Goal: Communication & Community: Participate in discussion

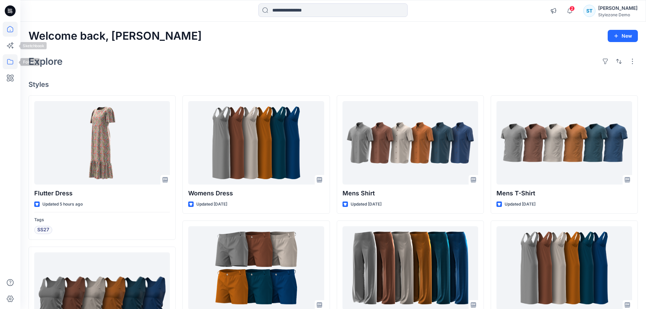
click at [11, 61] on icon at bounding box center [10, 61] width 15 height 15
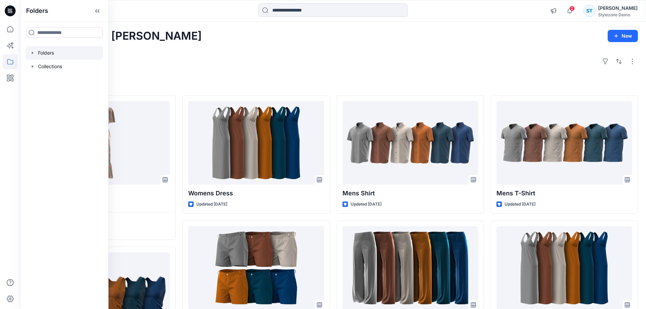
click at [33, 55] on icon "button" at bounding box center [32, 52] width 5 height 5
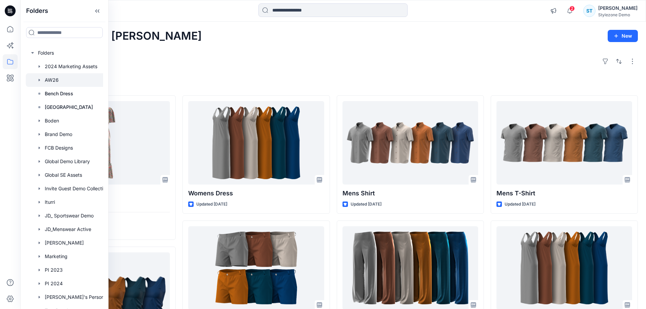
click at [38, 81] on icon "button" at bounding box center [39, 79] width 5 height 5
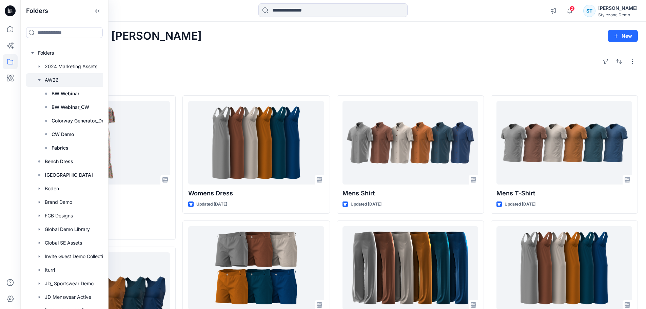
click at [47, 78] on div at bounding box center [73, 80] width 95 height 14
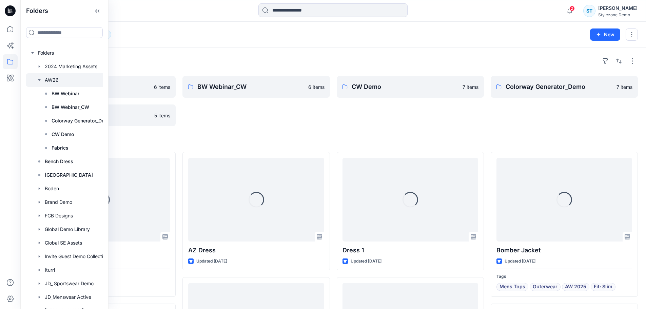
click at [401, 60] on div "Folders" at bounding box center [332, 61] width 609 height 11
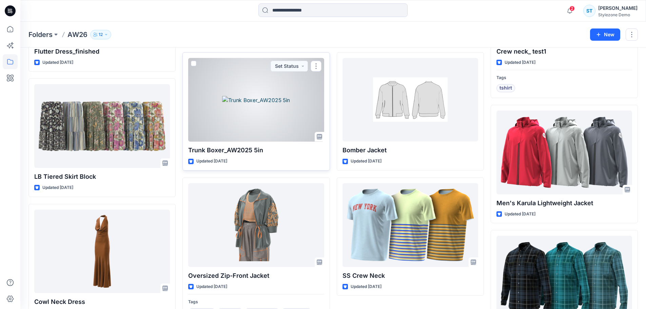
scroll to position [643, 0]
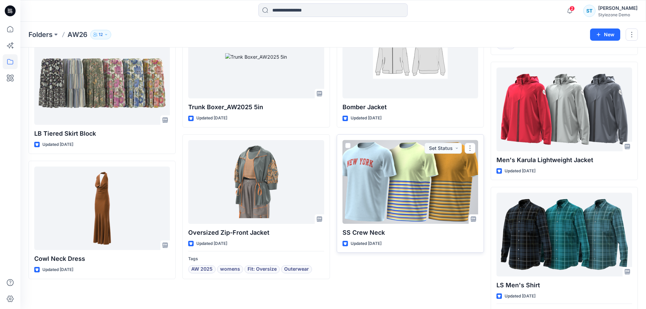
click at [424, 195] on div at bounding box center [410, 182] width 136 height 84
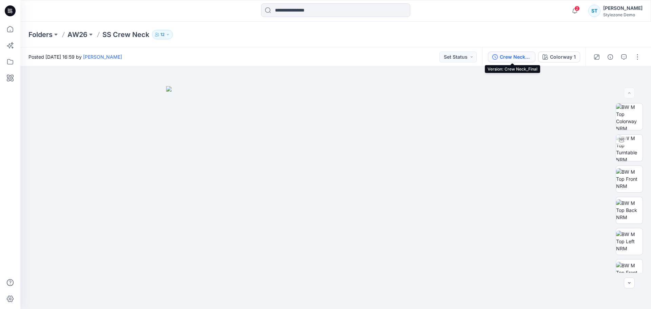
click at [521, 56] on div "Crew Neck_Final" at bounding box center [515, 56] width 31 height 7
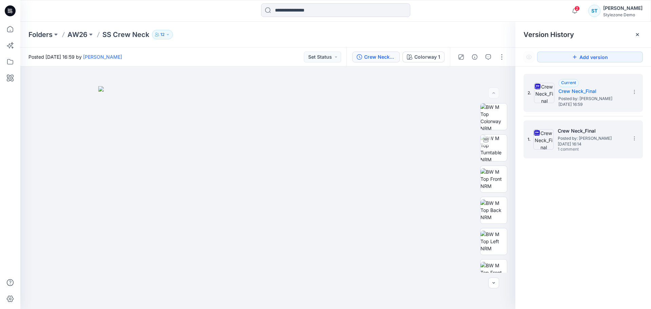
click at [580, 133] on h5 "Crew Neck_Final" at bounding box center [592, 131] width 68 height 8
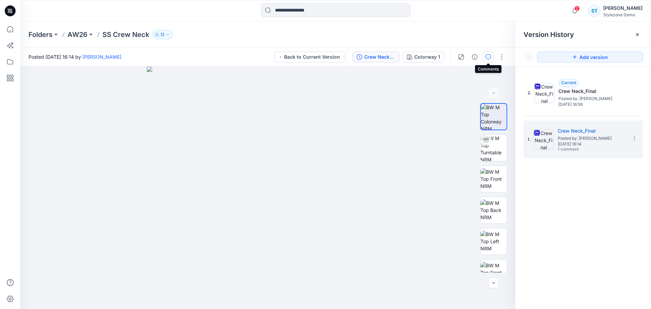
click at [492, 55] on button "button" at bounding box center [488, 57] width 11 height 11
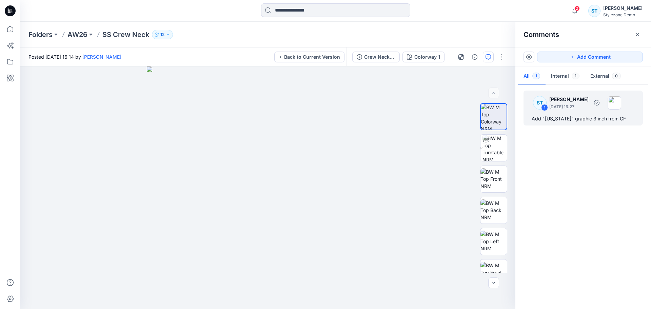
click at [582, 100] on p "[PERSON_NAME]" at bounding box center [568, 99] width 39 height 8
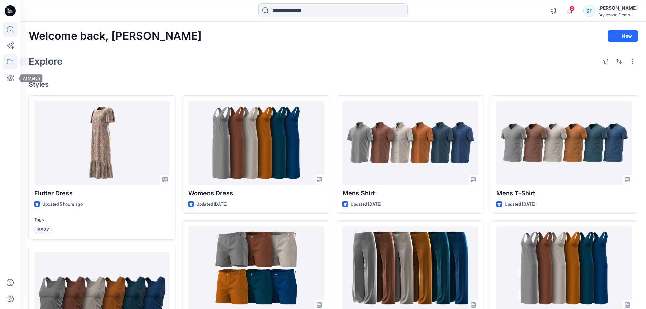
click at [10, 67] on icon at bounding box center [10, 61] width 15 height 15
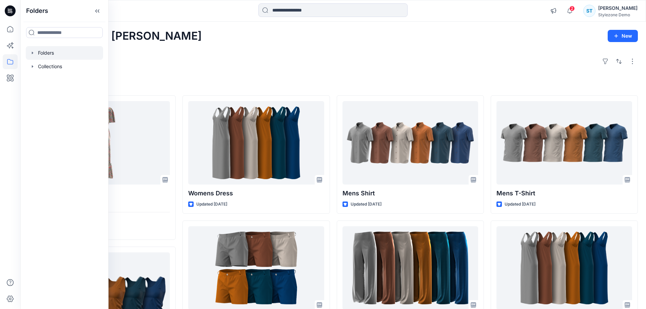
click at [34, 54] on icon "button" at bounding box center [32, 52] width 5 height 5
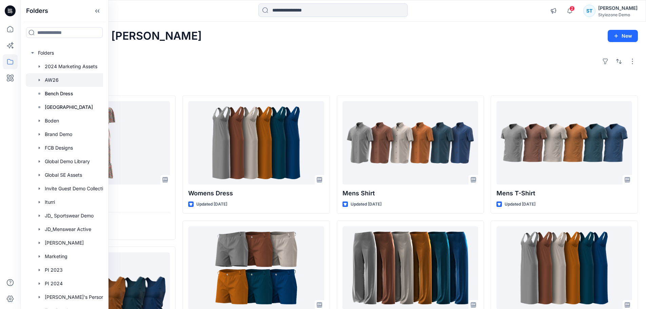
click at [48, 80] on div at bounding box center [73, 80] width 95 height 14
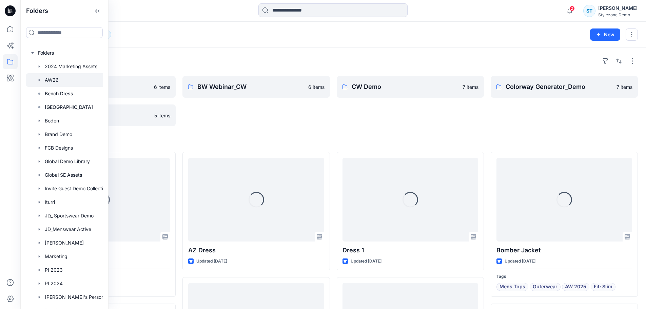
click at [329, 39] on div "Folders AW26 12" at bounding box center [306, 34] width 556 height 9
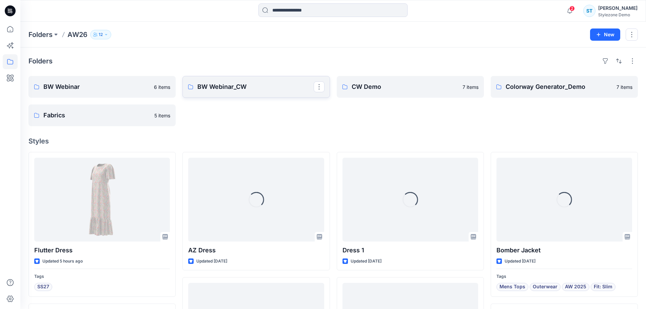
click at [245, 88] on p "BW Webinar_CW" at bounding box center [255, 86] width 116 height 9
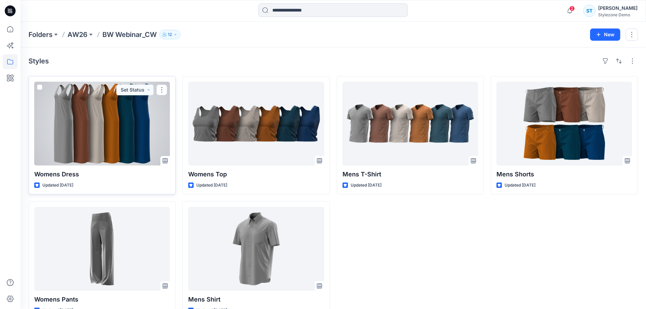
click at [130, 113] on div at bounding box center [102, 124] width 136 height 84
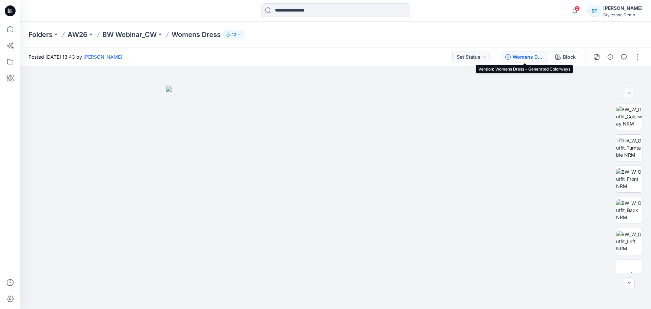
click at [530, 56] on div "Womens Dress - Generated Colorways" at bounding box center [527, 56] width 31 height 7
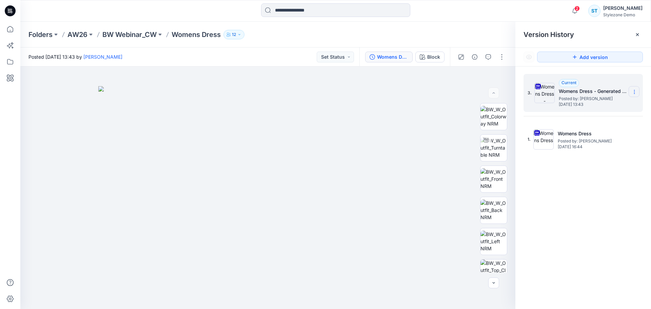
click at [637, 92] on section at bounding box center [633, 91] width 11 height 11
click at [584, 149] on span "Delete Version" at bounding box center [587, 149] width 32 height 8
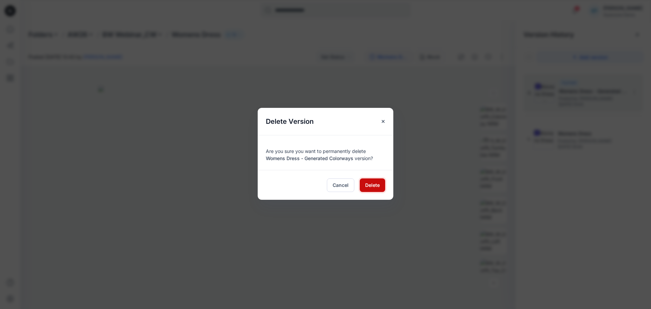
click at [365, 186] on span "Delete" at bounding box center [372, 184] width 15 height 7
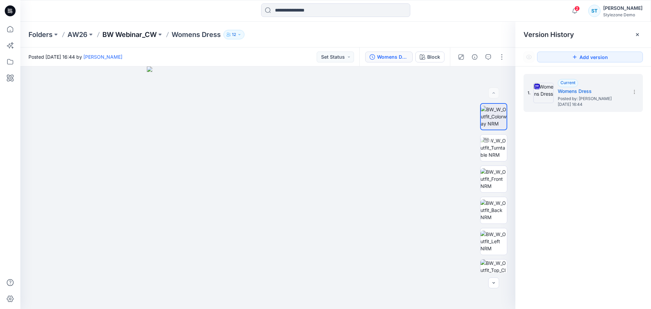
click at [128, 34] on p "BW Webinar_CW" at bounding box center [129, 34] width 54 height 9
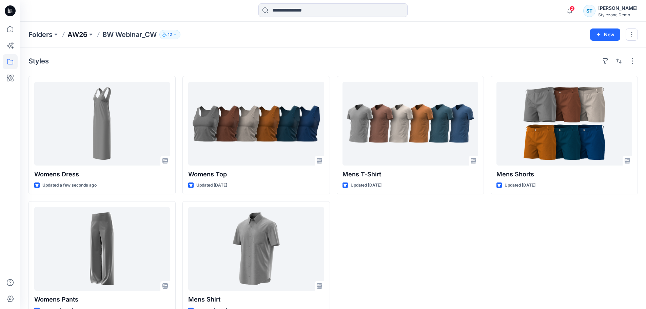
click at [81, 33] on p "AW26" at bounding box center [77, 34] width 20 height 9
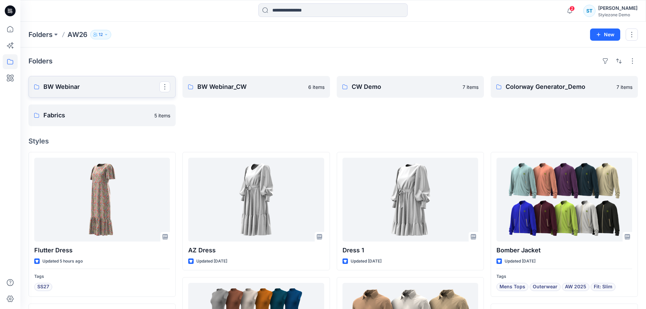
click at [107, 87] on p "BW Webinar" at bounding box center [101, 86] width 116 height 9
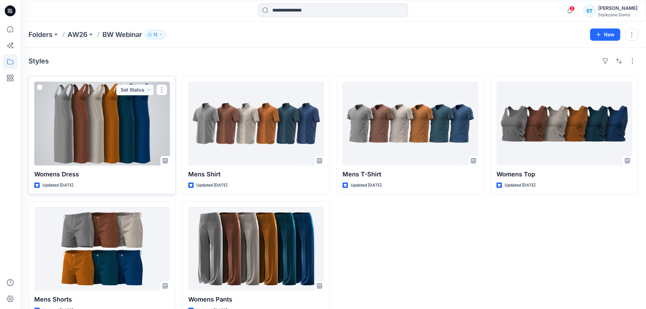
click at [128, 142] on div at bounding box center [102, 124] width 136 height 84
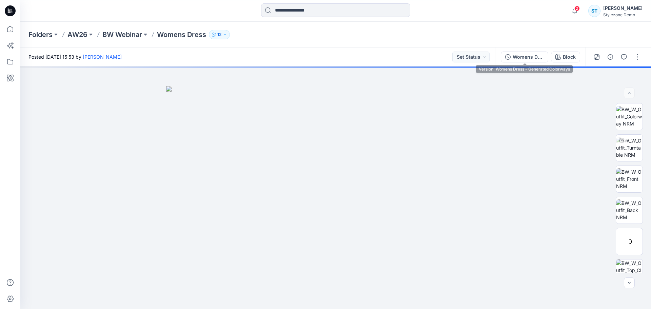
drag, startPoint x: 522, startPoint y: 59, endPoint x: 532, endPoint y: 63, distance: 11.4
click at [523, 59] on div "Womens Dress - Generated Colorways" at bounding box center [527, 56] width 31 height 7
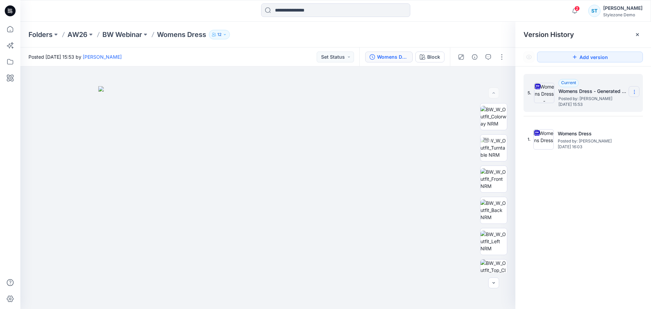
click at [638, 91] on section at bounding box center [633, 91] width 11 height 11
click at [596, 147] on span "Delete Version" at bounding box center [587, 149] width 32 height 8
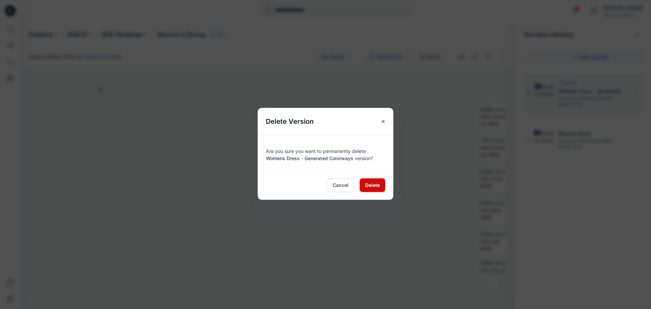
drag, startPoint x: 372, startPoint y: 184, endPoint x: 365, endPoint y: 181, distance: 7.9
click at [371, 184] on span "Delete" at bounding box center [372, 184] width 15 height 7
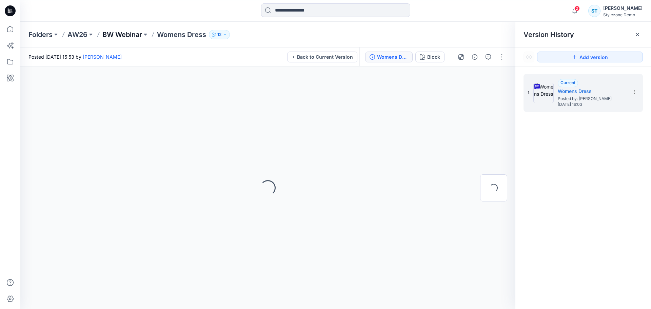
click at [127, 32] on p "BW Webinar" at bounding box center [122, 34] width 40 height 9
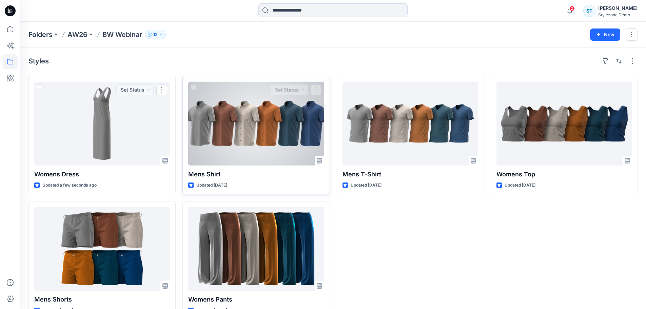
click at [239, 132] on div at bounding box center [256, 124] width 136 height 84
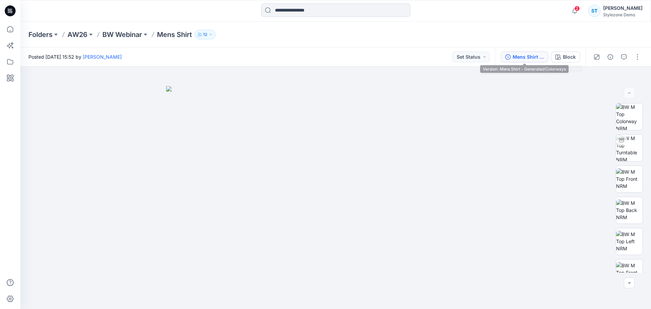
click at [528, 54] on div "Mens Shirt - Generated Colorways" at bounding box center [527, 56] width 31 height 7
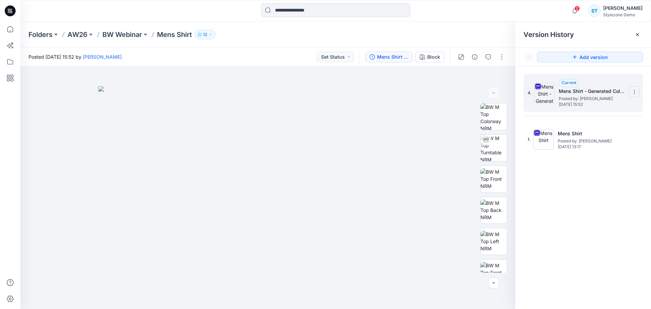
click at [636, 94] on icon at bounding box center [633, 91] width 5 height 5
click at [592, 153] on span "Delete Version" at bounding box center [587, 149] width 32 height 8
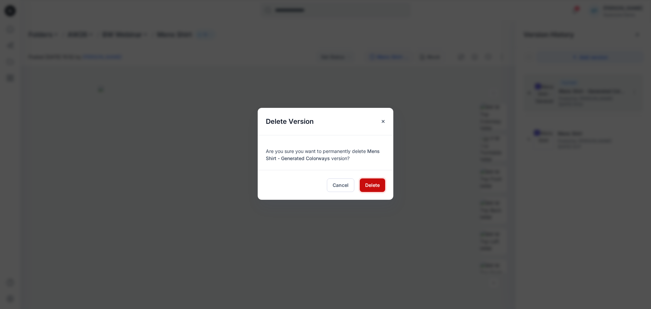
click at [374, 182] on span "Delete" at bounding box center [372, 184] width 15 height 7
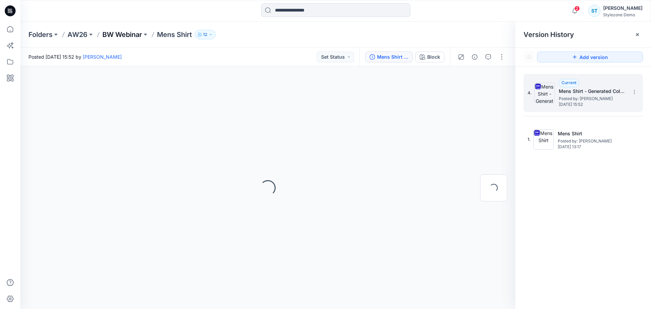
click at [124, 34] on p "BW Webinar" at bounding box center [122, 34] width 40 height 9
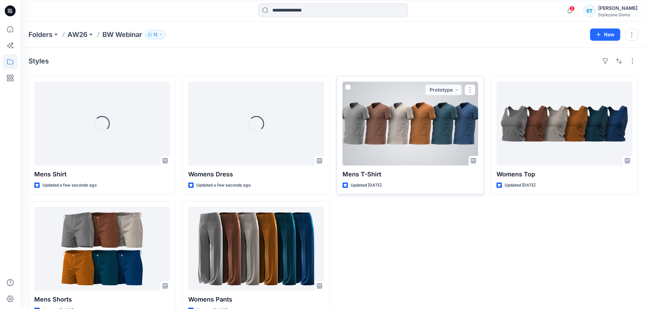
click at [387, 127] on div at bounding box center [410, 124] width 136 height 84
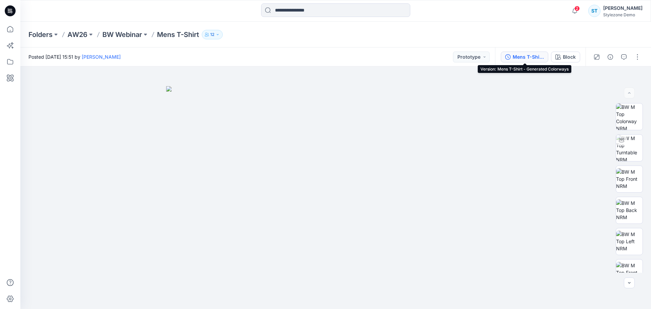
click at [529, 59] on div "Mens T-Shirt - Generated Colorways" at bounding box center [527, 56] width 31 height 7
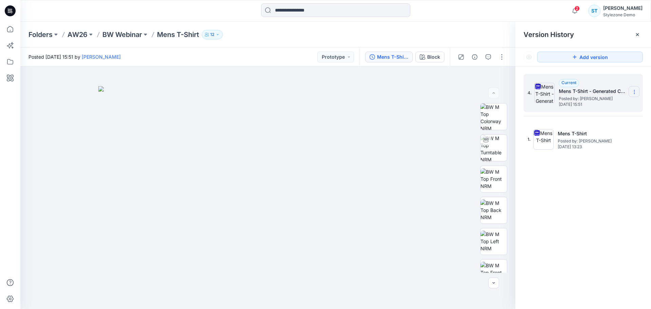
click at [637, 93] on section at bounding box center [633, 91] width 11 height 11
click at [583, 150] on span "Delete Version" at bounding box center [587, 149] width 32 height 8
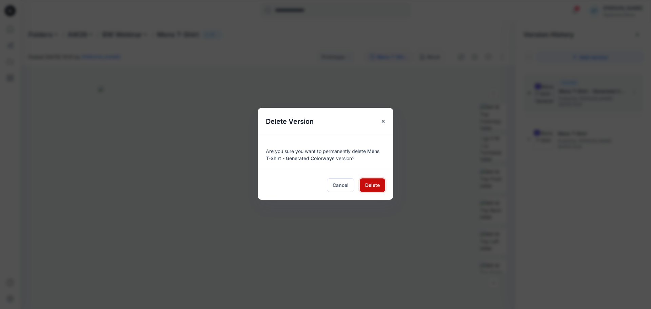
click at [371, 183] on span "Delete" at bounding box center [372, 184] width 15 height 7
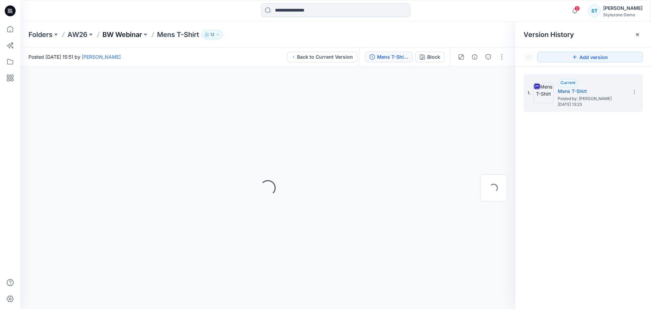
click at [134, 31] on p "BW Webinar" at bounding box center [122, 34] width 40 height 9
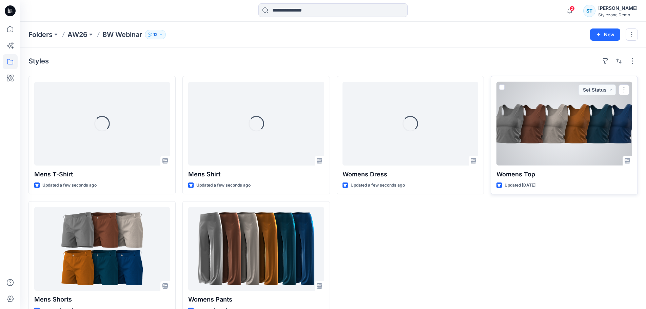
click at [533, 113] on div at bounding box center [564, 124] width 136 height 84
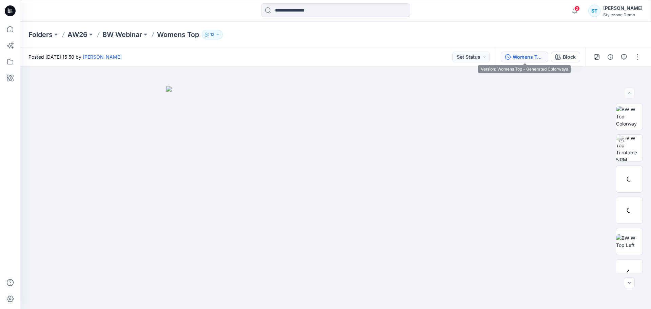
click at [531, 60] on div "Womens Top - Generated Colorways" at bounding box center [527, 56] width 31 height 7
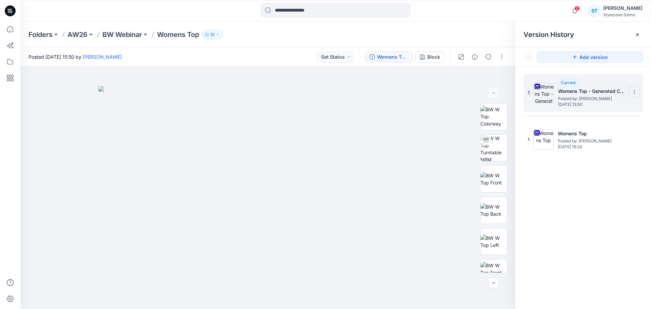
click at [633, 93] on icon at bounding box center [633, 91] width 5 height 5
click at [587, 148] on span "Delete Version" at bounding box center [587, 149] width 32 height 8
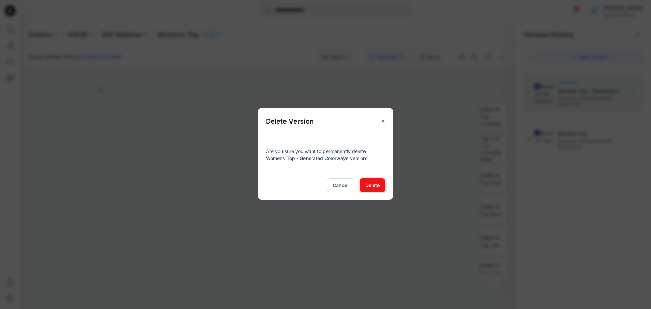
drag, startPoint x: 372, startPoint y: 183, endPoint x: 367, endPoint y: 176, distance: 9.2
click at [372, 183] on span "Delete" at bounding box center [372, 184] width 15 height 7
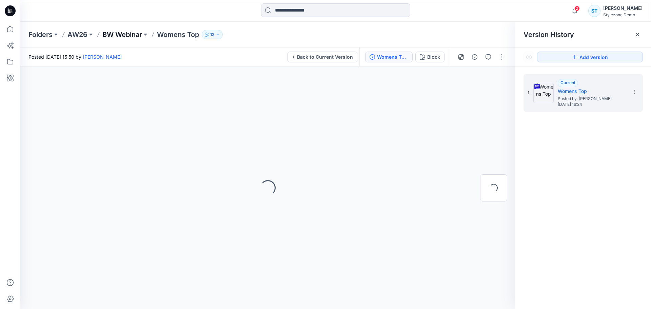
click at [133, 36] on p "BW Webinar" at bounding box center [122, 34] width 40 height 9
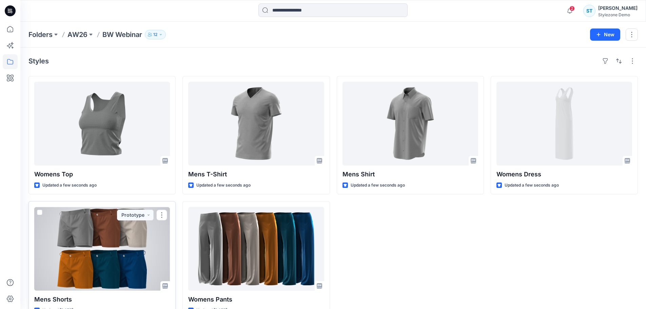
click at [140, 245] on div at bounding box center [102, 249] width 136 height 84
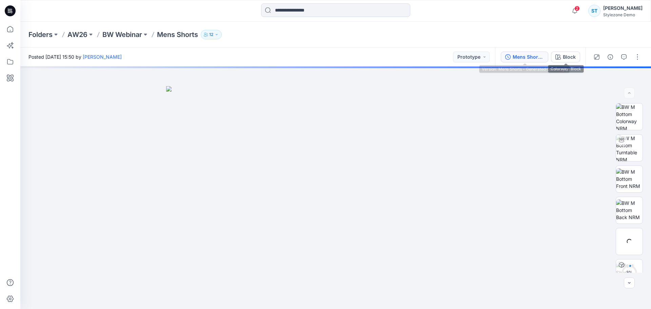
click at [529, 56] on div "Mens Shorts - Generated Colorways" at bounding box center [527, 56] width 31 height 7
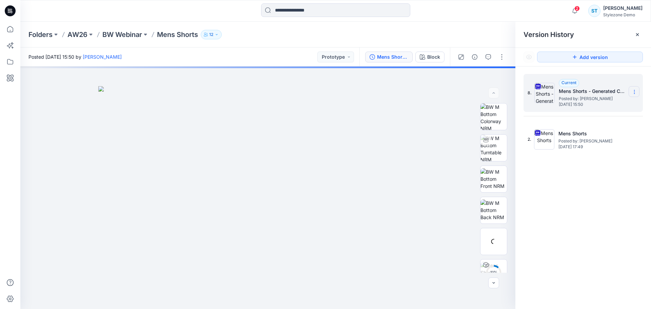
click at [631, 94] on icon at bounding box center [633, 91] width 5 height 5
click at [577, 148] on span "Delete Version" at bounding box center [587, 149] width 32 height 8
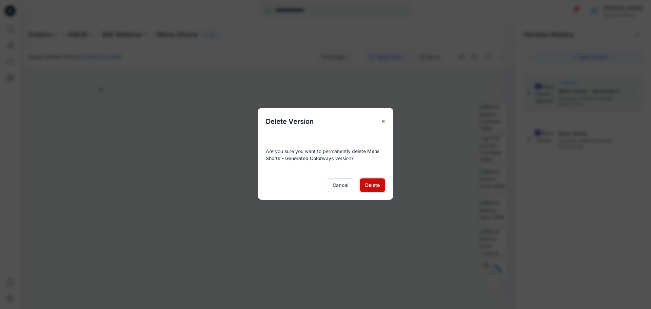
click at [365, 184] on span "Delete" at bounding box center [372, 184] width 15 height 7
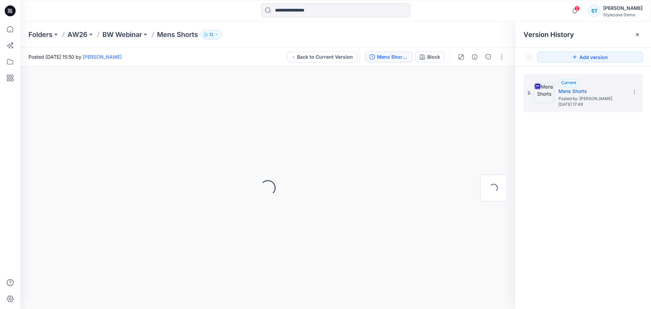
click at [126, 28] on div "Folders AW26 BW Webinar Mens Shorts 12" at bounding box center [335, 35] width 630 height 26
click at [126, 32] on p "BW Webinar" at bounding box center [122, 34] width 40 height 9
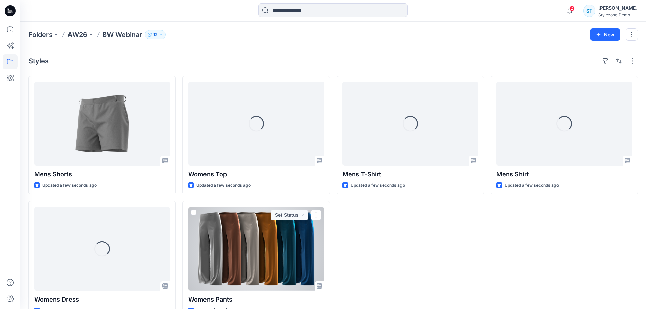
click at [267, 225] on div at bounding box center [256, 249] width 136 height 84
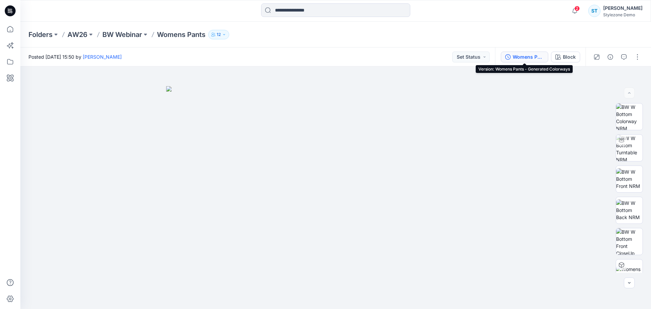
click at [531, 57] on div "Womens Pants - Generated Colorways" at bounding box center [527, 56] width 31 height 7
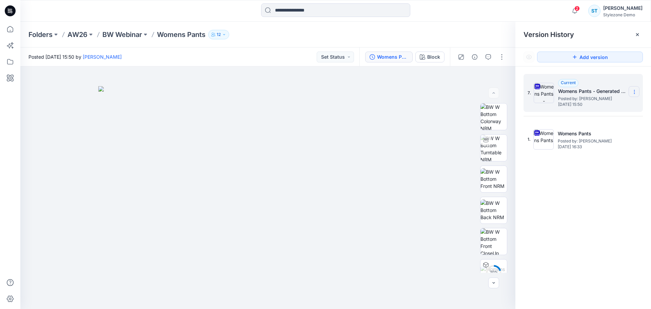
click at [636, 90] on icon at bounding box center [633, 91] width 5 height 5
click at [590, 146] on span "Delete Version" at bounding box center [587, 149] width 32 height 8
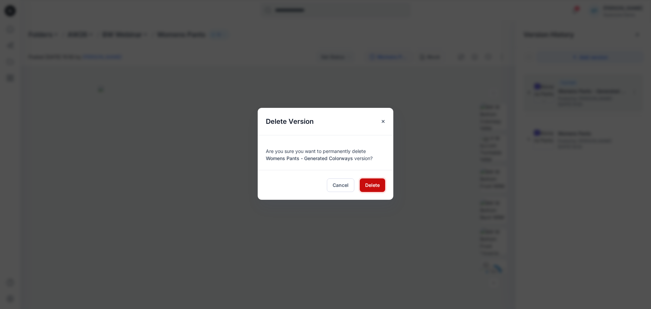
click at [382, 184] on button "Delete" at bounding box center [372, 185] width 25 height 14
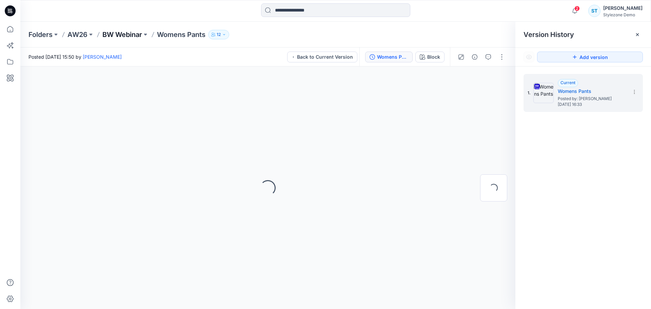
click at [123, 37] on p "BW Webinar" at bounding box center [122, 34] width 40 height 9
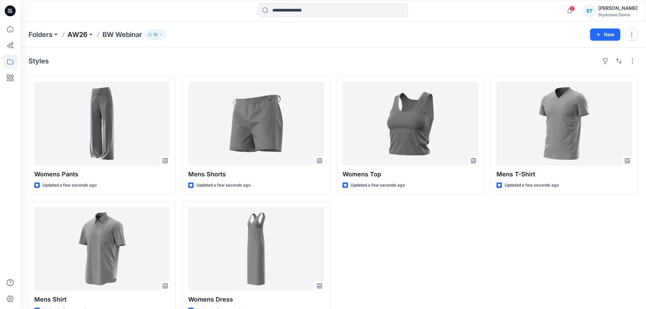
click at [73, 36] on p "AW26" at bounding box center [77, 34] width 20 height 9
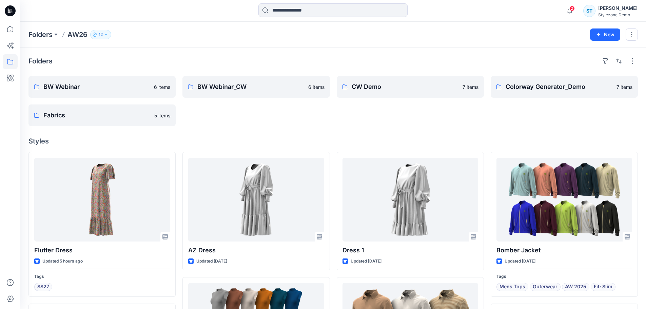
click at [258, 49] on div "Folders BW Webinar 6 items Fabrics 5 items BW Webinar_CW 6 items CW Demo 7 item…" at bounding box center [332, 313] width 625 height 532
click at [12, 27] on icon at bounding box center [10, 29] width 15 height 15
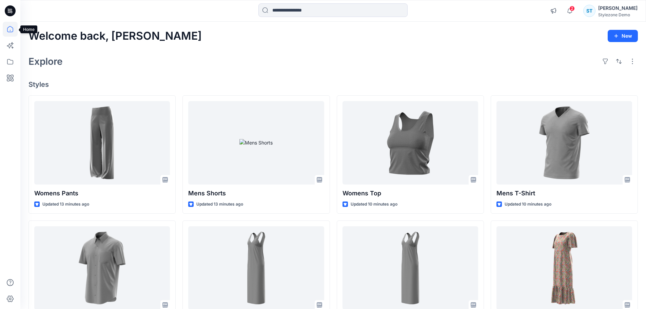
click at [8, 31] on icon at bounding box center [10, 29] width 15 height 15
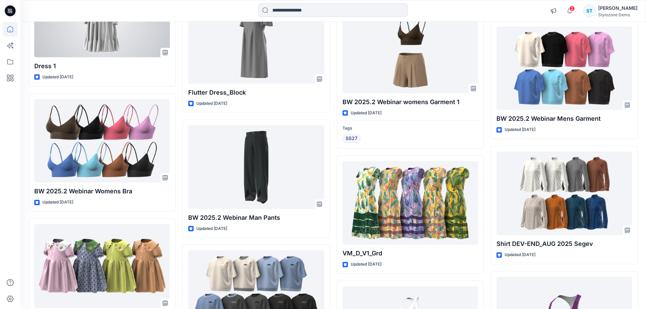
scroll to position [761, 0]
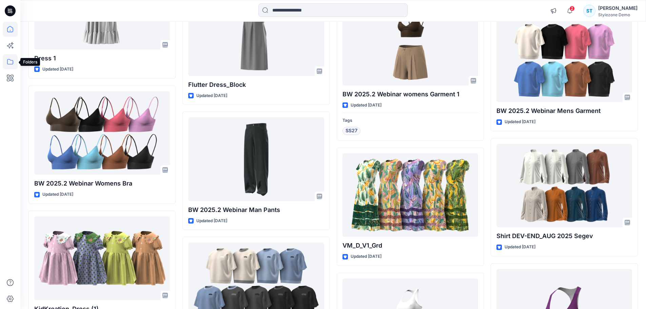
click at [15, 62] on icon at bounding box center [10, 61] width 15 height 15
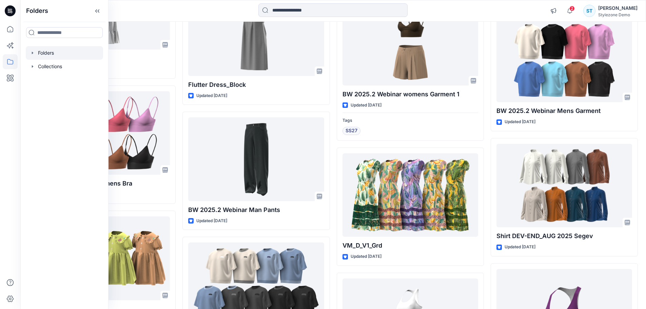
click at [35, 54] on icon "button" at bounding box center [32, 52] width 5 height 5
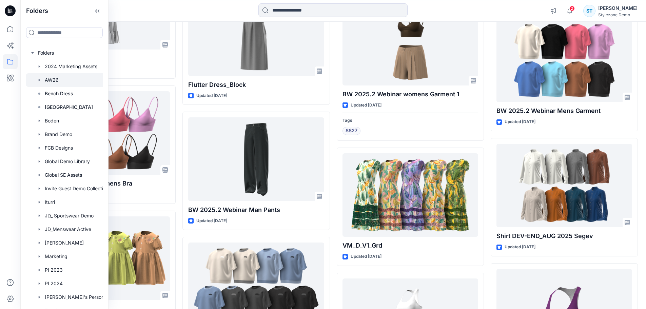
click at [46, 80] on div at bounding box center [73, 80] width 95 height 14
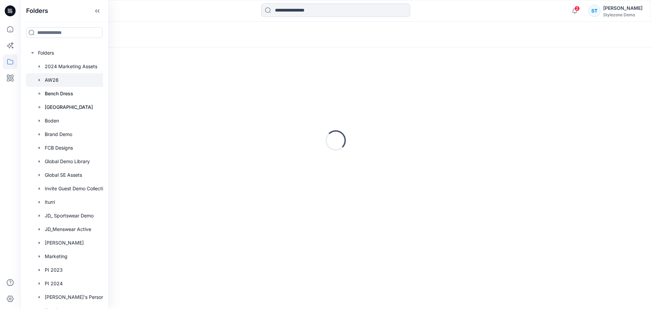
click at [180, 24] on div "Loading..." at bounding box center [335, 35] width 630 height 26
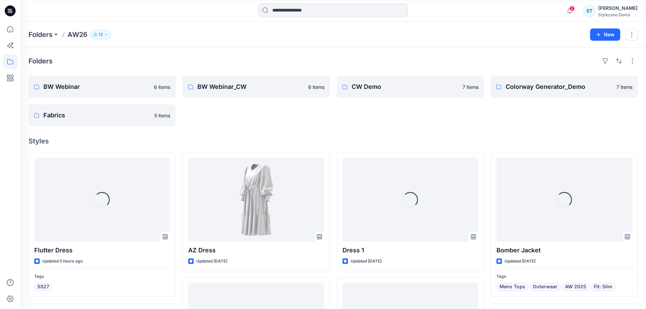
click at [103, 37] on p "12" at bounding box center [101, 34] width 4 height 7
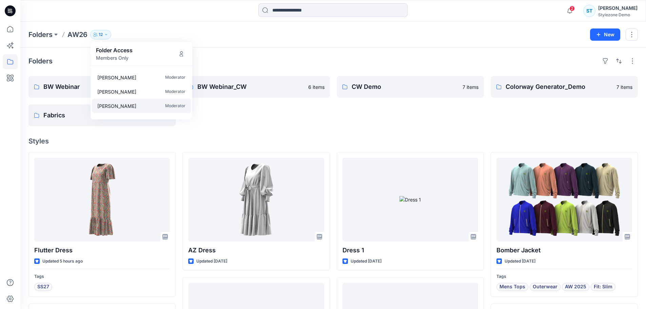
scroll to position [102, 0]
click at [185, 24] on div "Folders AW26 12 Folder Access Members Only Stephanie Hutton Moderator Gregory D…" at bounding box center [332, 35] width 625 height 26
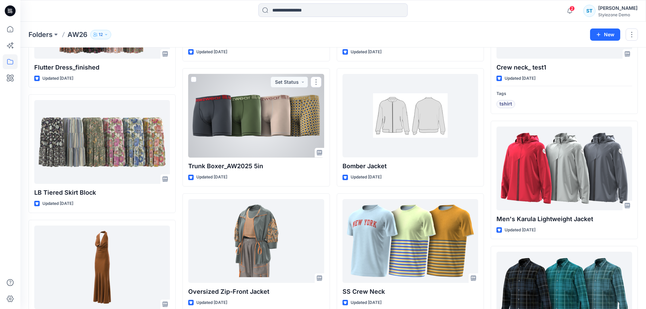
scroll to position [708, 0]
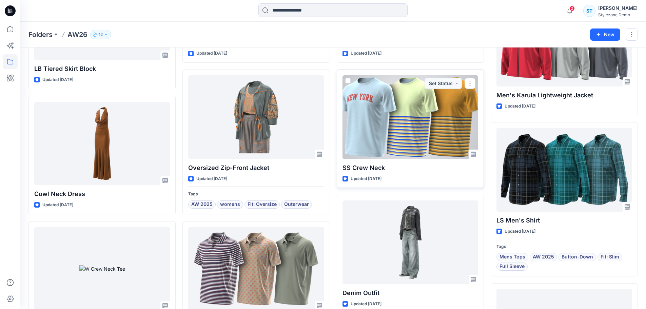
click at [395, 119] on div at bounding box center [410, 117] width 136 height 84
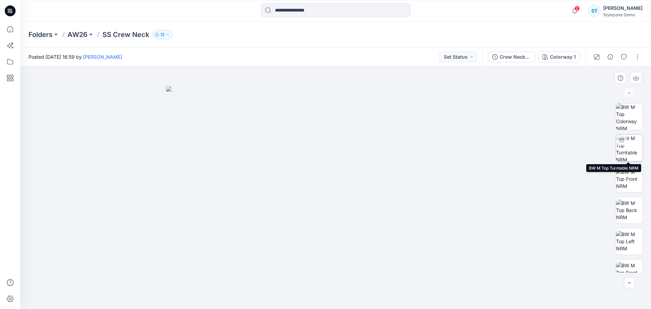
click at [626, 146] on img at bounding box center [629, 148] width 26 height 26
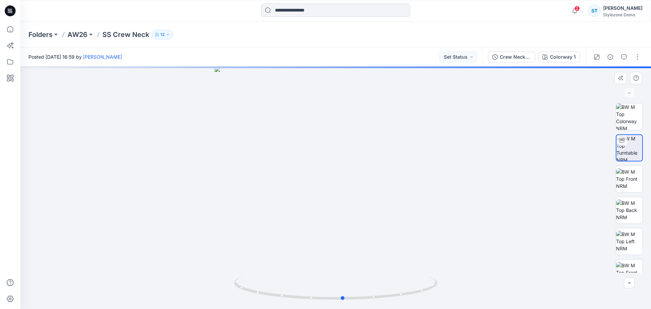
drag, startPoint x: 379, startPoint y: 218, endPoint x: 386, endPoint y: 218, distance: 7.5
click at [386, 218] on div at bounding box center [335, 187] width 630 height 242
click at [627, 181] on img at bounding box center [629, 178] width 26 height 21
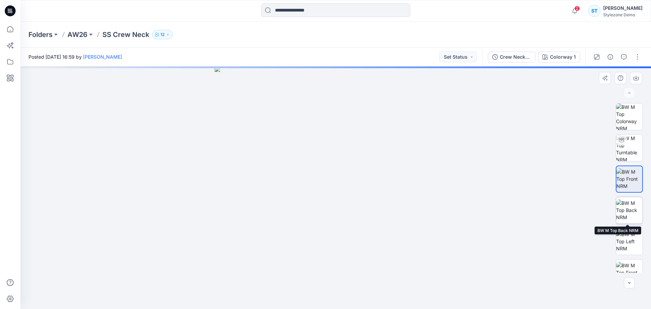
click at [623, 213] on img at bounding box center [629, 209] width 26 height 21
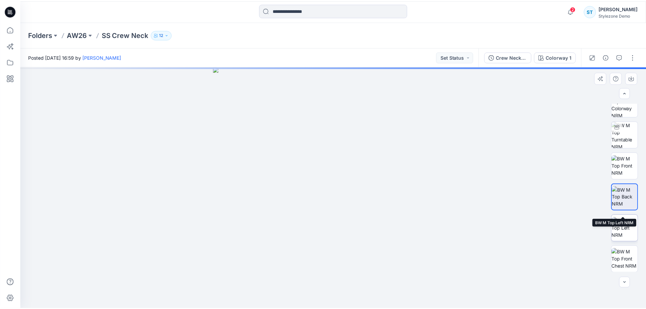
scroll to position [68, 0]
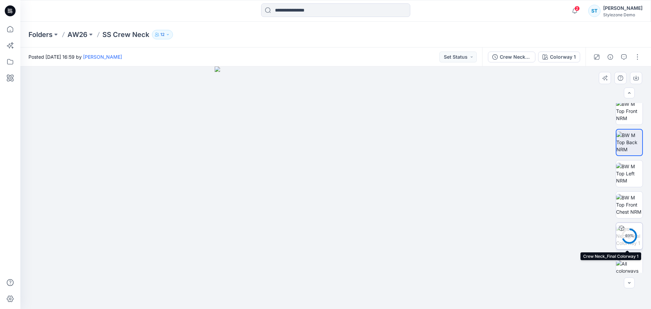
click at [626, 238] on div "69 %" at bounding box center [629, 236] width 16 height 6
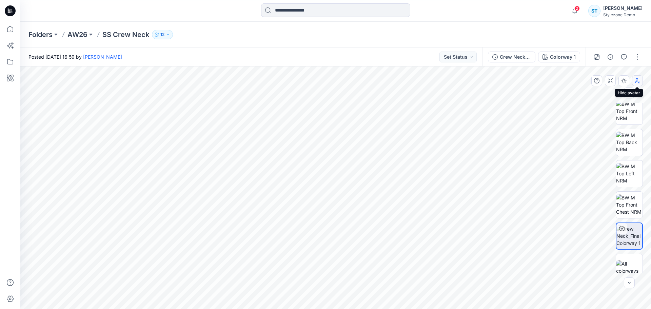
click at [640, 81] on button "button" at bounding box center [637, 80] width 11 height 11
click at [624, 81] on icon "button" at bounding box center [624, 81] width 1 height 2
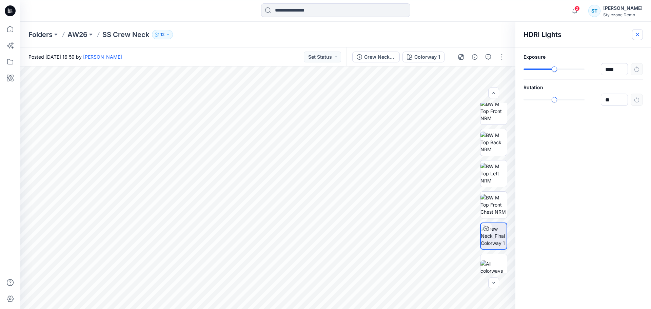
click at [636, 37] on button "button" at bounding box center [637, 34] width 11 height 11
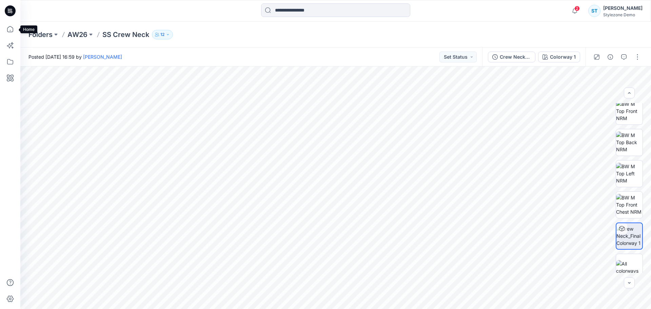
drag, startPoint x: 12, startPoint y: 31, endPoint x: 2, endPoint y: 31, distance: 10.2
click at [12, 31] on icon at bounding box center [10, 29] width 15 height 15
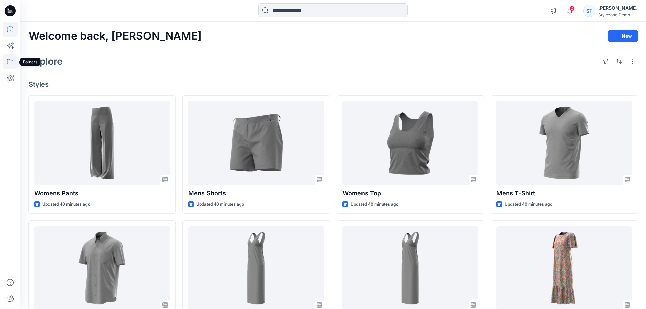
click at [12, 63] on icon at bounding box center [10, 61] width 15 height 15
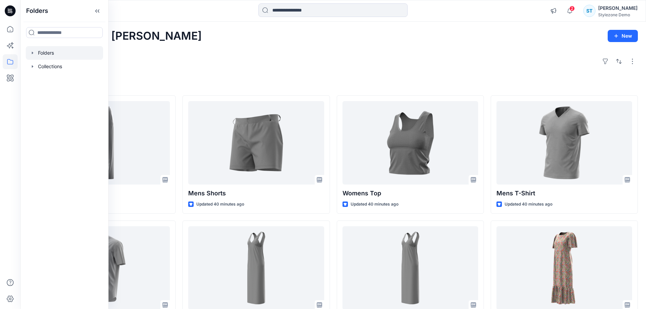
click at [33, 53] on icon "button" at bounding box center [32, 53] width 1 height 2
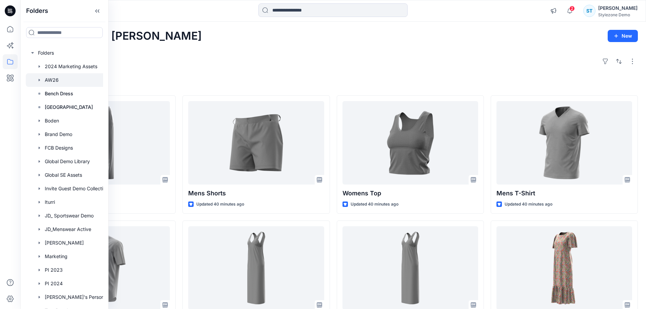
click at [57, 80] on div at bounding box center [73, 80] width 95 height 14
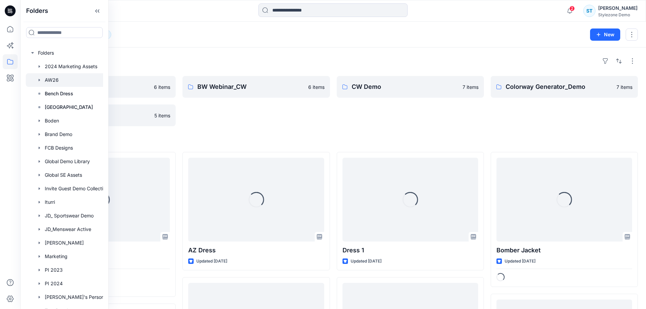
click at [244, 51] on div "Folders BW Webinar 6 items Fabrics 5 items BW Webinar_CW 6 items CW Demo 7 item…" at bounding box center [332, 313] width 625 height 532
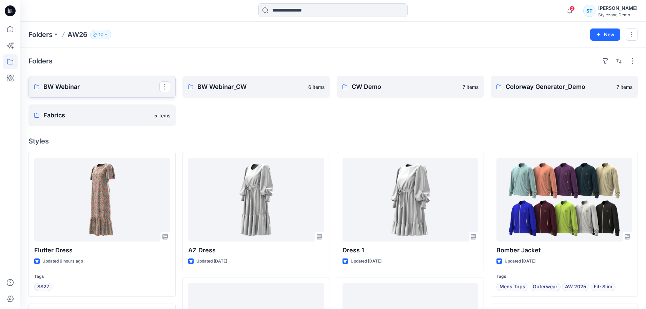
click at [89, 88] on p "BW Webinar" at bounding box center [101, 86] width 116 height 9
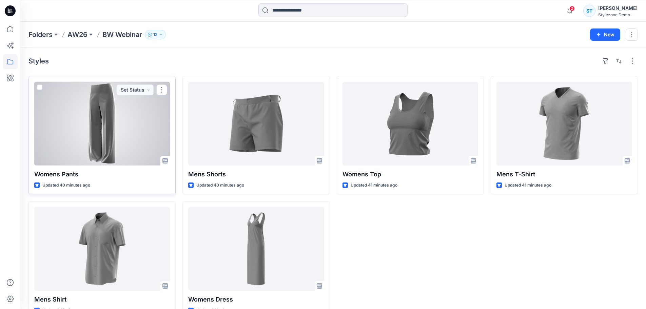
click at [39, 88] on span at bounding box center [39, 86] width 5 height 5
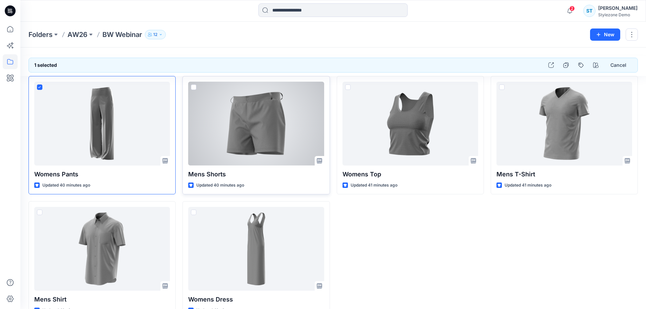
click at [194, 90] on div at bounding box center [193, 88] width 5 height 8
click at [193, 88] on span at bounding box center [193, 86] width 5 height 5
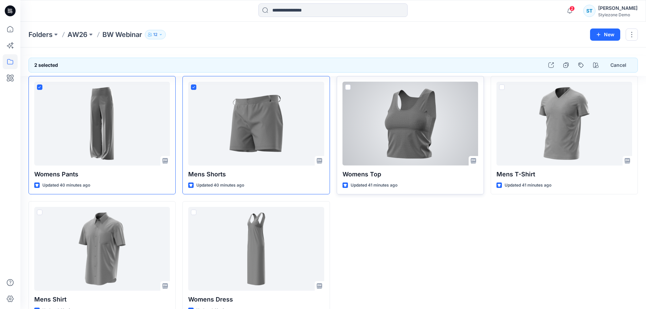
click at [346, 88] on span at bounding box center [347, 86] width 5 height 5
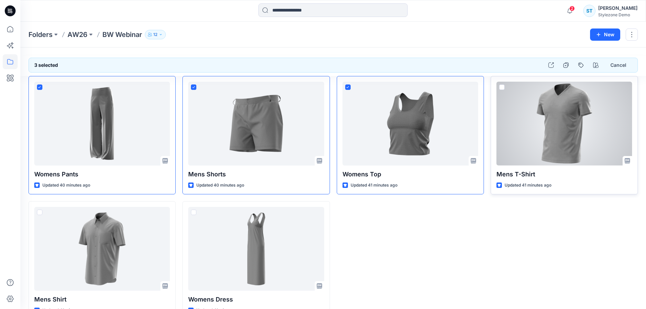
click at [498, 87] on div at bounding box center [564, 124] width 136 height 84
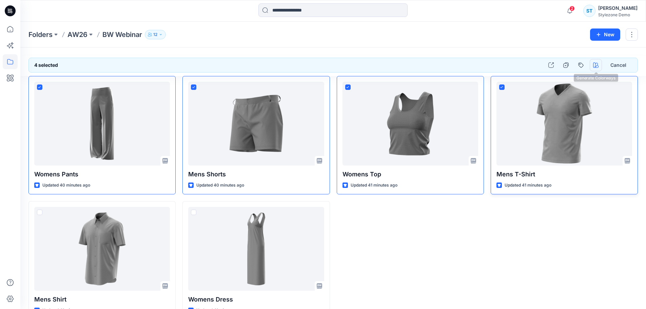
click at [595, 62] on icon "button" at bounding box center [595, 64] width 5 height 5
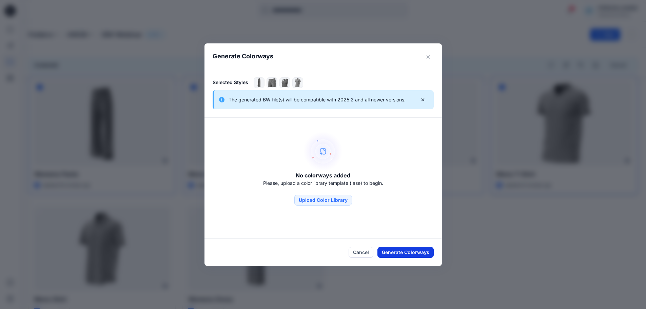
click at [402, 253] on button "Generate Colorways" at bounding box center [405, 252] width 56 height 11
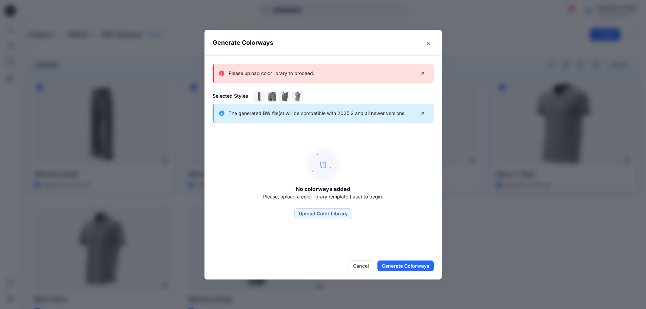
drag, startPoint x: 402, startPoint y: 253, endPoint x: 369, endPoint y: 249, distance: 32.8
click at [374, 249] on section "Generate Colorways Please upload color library to proceed. Selected Styles The …" at bounding box center [322, 154] width 237 height 249
click at [322, 216] on button "Upload Color Library" at bounding box center [323, 213] width 58 height 11
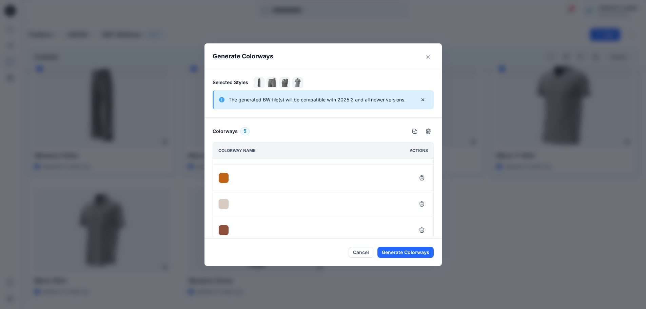
scroll to position [51, 0]
click at [416, 252] on button "Generate Colorways" at bounding box center [405, 252] width 56 height 11
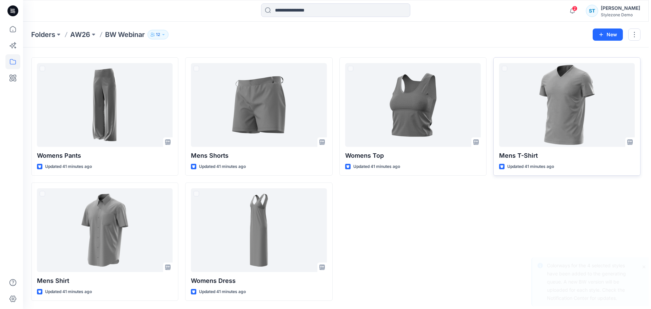
scroll to position [0, 0]
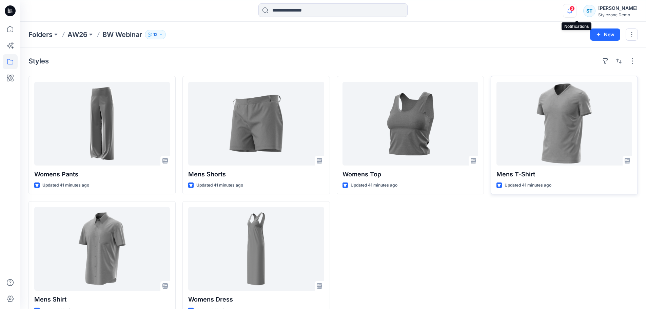
click at [575, 11] on icon "button" at bounding box center [569, 11] width 13 height 14
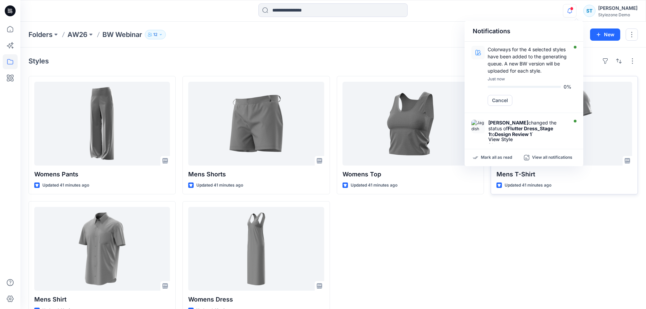
click at [517, 282] on div "Mens T-Shirt Updated 41 minutes ago" at bounding box center [563, 197] width 147 height 243
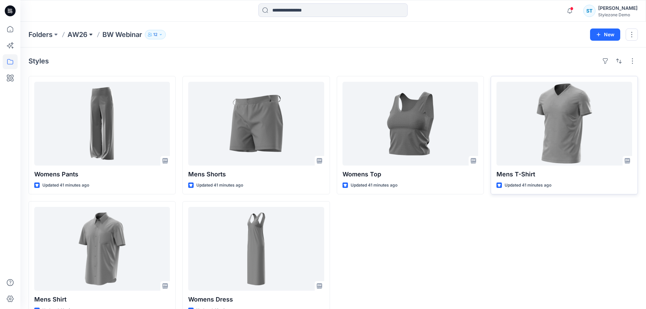
click at [90, 35] on button at bounding box center [90, 34] width 7 height 9
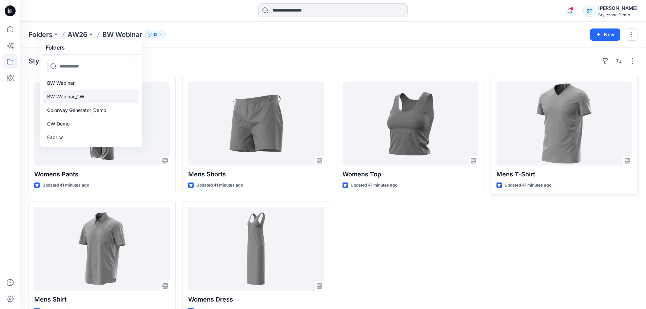
click at [66, 94] on p "BW Webinar_CW" at bounding box center [65, 97] width 37 height 8
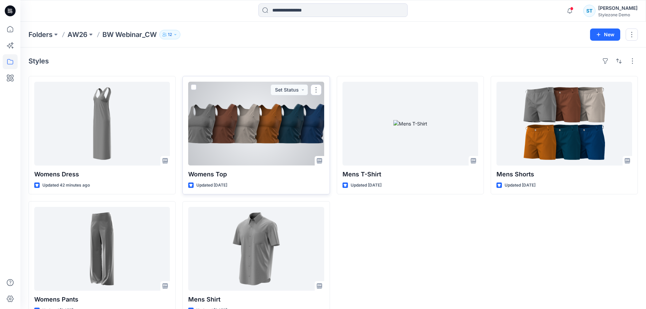
click at [293, 133] on div at bounding box center [256, 124] width 136 height 84
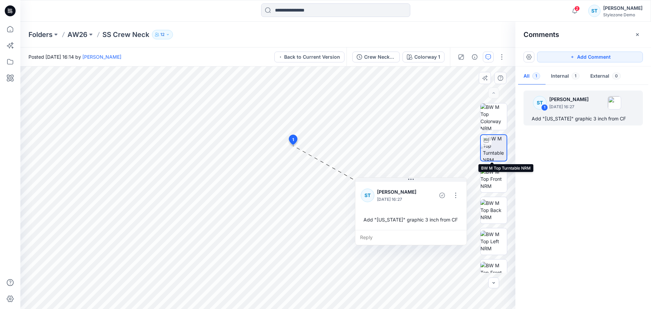
click at [491, 146] on img at bounding box center [495, 148] width 24 height 26
click at [495, 174] on img at bounding box center [493, 178] width 26 height 21
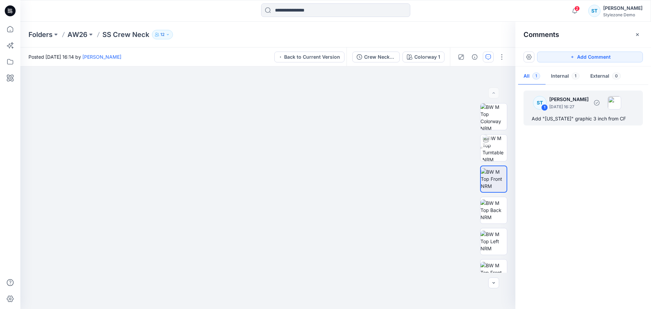
click at [565, 110] on div "ST 1 [PERSON_NAME] [DATE] 16:27" at bounding box center [574, 102] width 94 height 19
click at [568, 113] on div "ST 1 [PERSON_NAME] [DATE] 16:27 Add "[US_STATE]" graphic 3 inch from CF" at bounding box center [582, 107] width 119 height 35
click at [576, 54] on button "Add Comment" at bounding box center [590, 57] width 106 height 11
click at [264, 160] on div "2" at bounding box center [267, 187] width 495 height 242
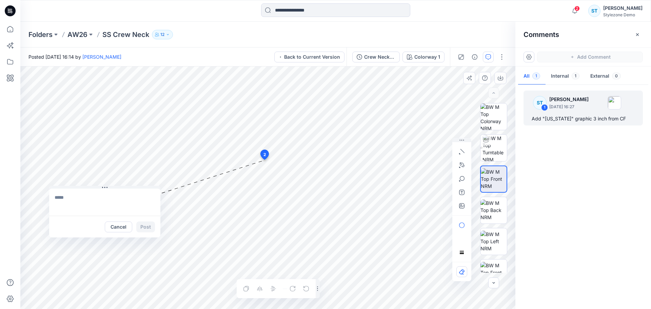
drag, startPoint x: 282, startPoint y: 164, endPoint x: 79, endPoint y: 189, distance: 204.6
click at [79, 187] on button at bounding box center [104, 188] width 111 height 4
click at [77, 199] on textarea at bounding box center [106, 201] width 111 height 27
type textarea "****"
click at [459, 203] on icon "button" at bounding box center [461, 205] width 5 height 5
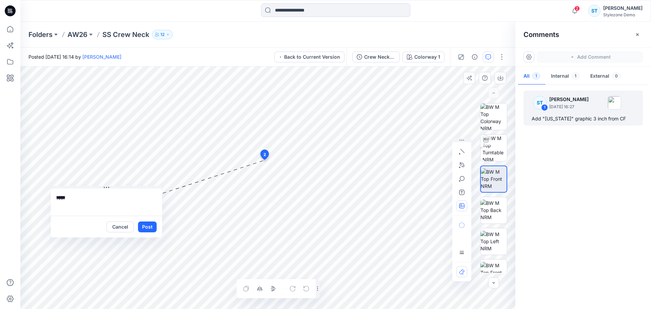
type input"] "**********"
click at [78, 194] on textarea "****" at bounding box center [106, 201] width 111 height 27
click at [96, 176] on p "[PERSON_NAME][EMAIL_ADDRESS][DOMAIN_NAME]" at bounding box center [100, 177] width 51 height 7
type textarea "**********"
click at [125, 226] on button "Cancel" at bounding box center [119, 226] width 27 height 11
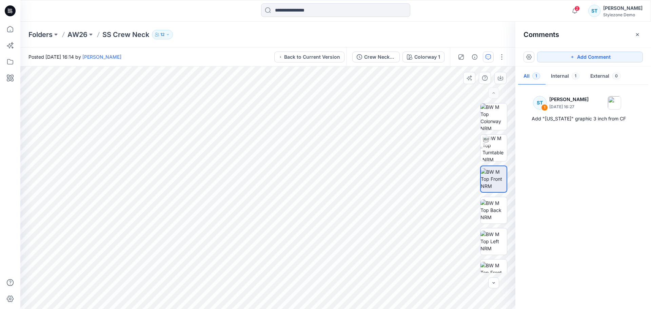
click at [638, 31] on button "button" at bounding box center [637, 34] width 11 height 11
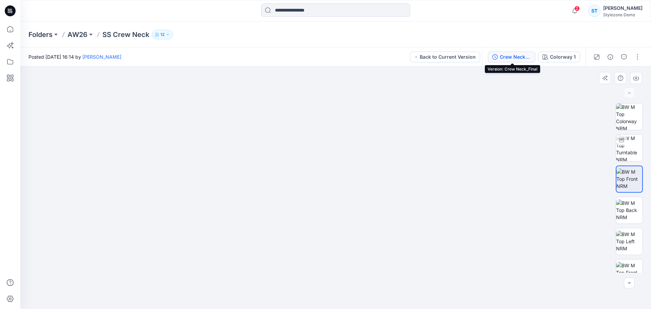
click at [508, 62] on button "Crew Neck_Final" at bounding box center [511, 57] width 47 height 11
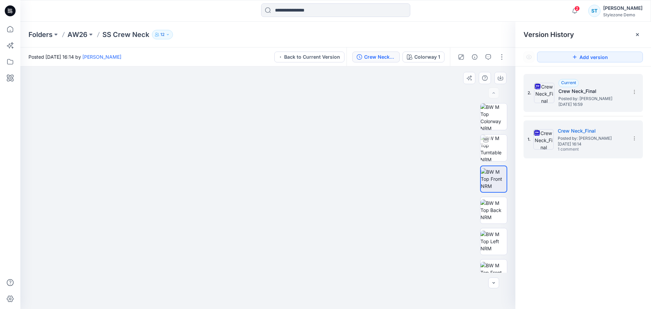
click at [571, 98] on span "Posted by: [PERSON_NAME]" at bounding box center [592, 98] width 68 height 7
click at [633, 137] on icon at bounding box center [633, 138] width 5 height 5
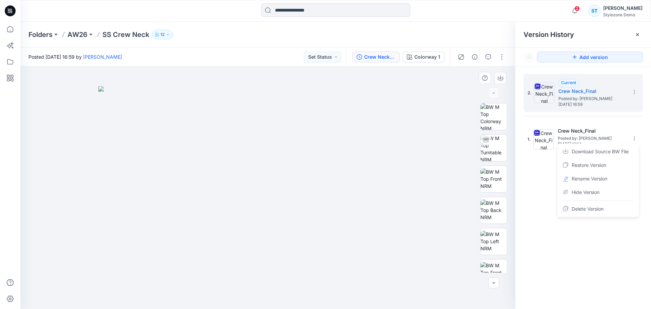
click at [528, 222] on div "2. Current Crew Neck_Final Posted by: [PERSON_NAME] [DATE] 16:59 1. Crew Neck_F…" at bounding box center [583, 192] width 136 height 252
click at [641, 32] on div at bounding box center [637, 34] width 11 height 11
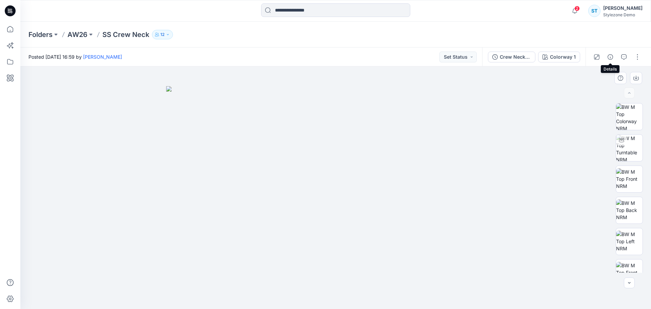
click at [609, 57] on icon "button" at bounding box center [609, 56] width 5 height 5
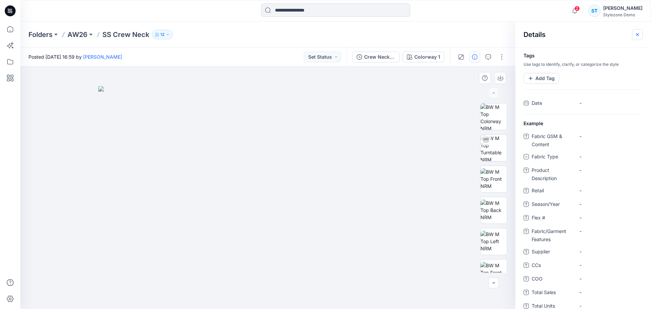
click at [637, 34] on icon "button" at bounding box center [636, 34] width 5 height 5
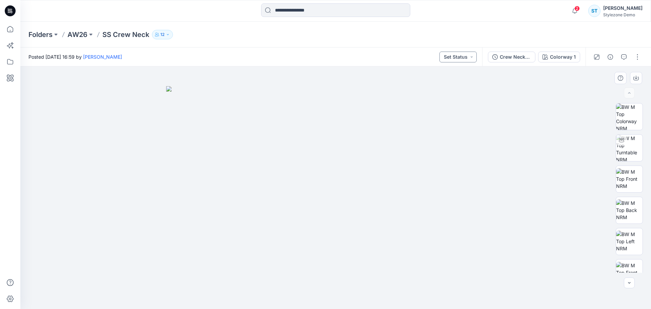
click at [463, 55] on button "Set Status" at bounding box center [457, 57] width 37 height 11
click at [424, 30] on div "Folders AW26 SS Crew Neck 12" at bounding box center [308, 34] width 561 height 9
click at [455, 54] on button "Set Status" at bounding box center [457, 57] width 37 height 11
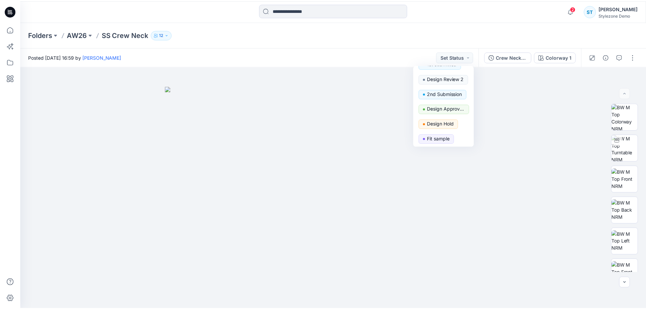
scroll to position [102, 0]
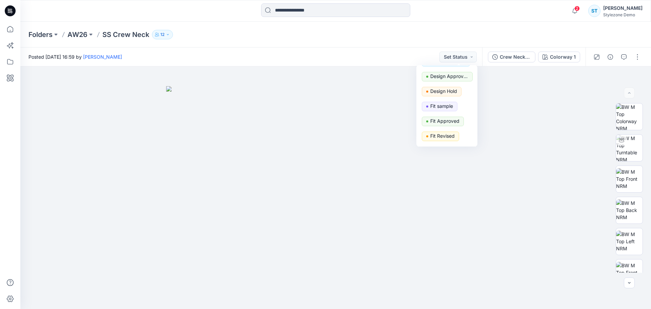
click at [457, 19] on div "2 Notifications [PERSON_NAME] changed the status of Flutter Dress_Stage 1 to De…" at bounding box center [335, 11] width 630 height 22
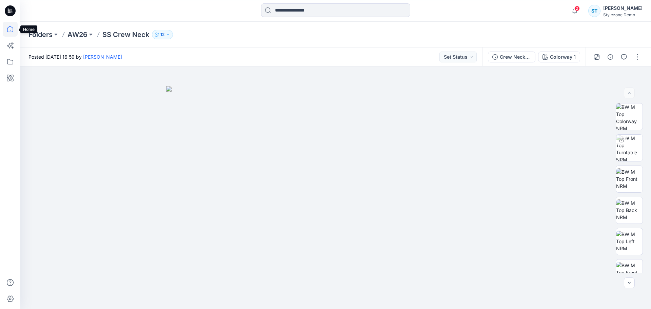
click at [14, 30] on icon at bounding box center [10, 29] width 15 height 15
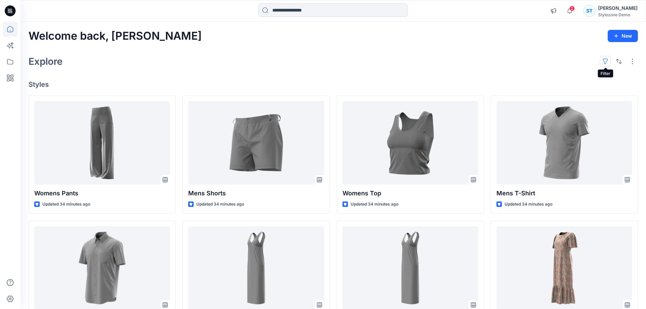
click at [604, 64] on button "button" at bounding box center [605, 61] width 11 height 11
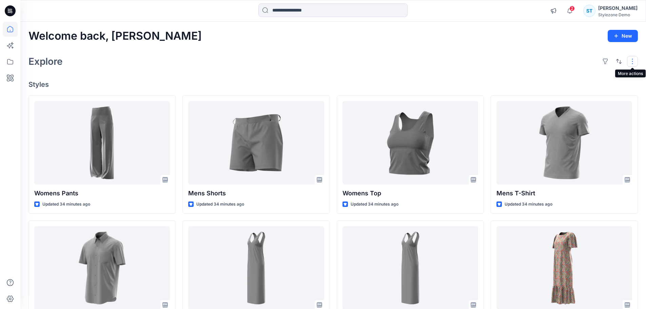
click at [630, 65] on button "button" at bounding box center [632, 61] width 11 height 11
click at [14, 58] on icon at bounding box center [10, 61] width 15 height 15
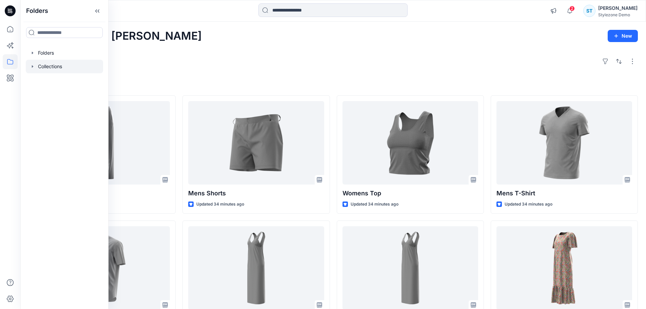
click at [31, 64] on icon "button" at bounding box center [32, 66] width 5 height 5
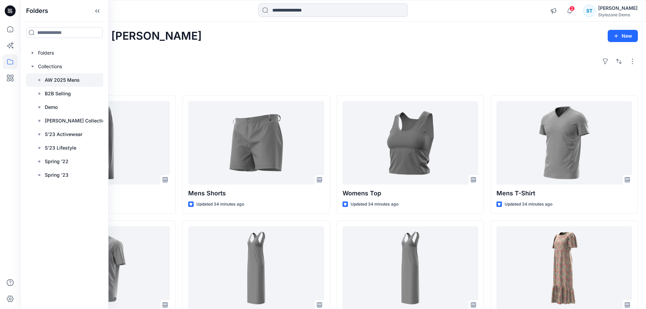
click at [68, 82] on p "AW 2025 Mens" at bounding box center [62, 80] width 35 height 8
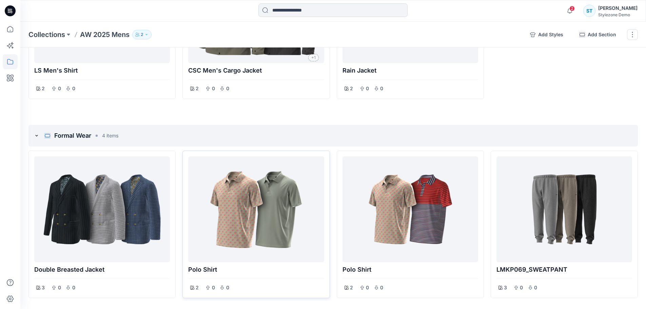
scroll to position [543, 0]
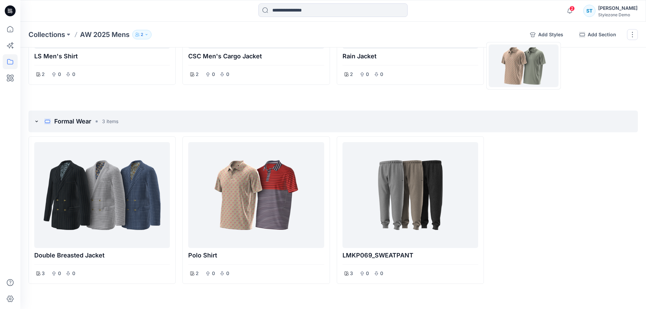
drag, startPoint x: 285, startPoint y: 202, endPoint x: 523, endPoint y: 66, distance: 274.9
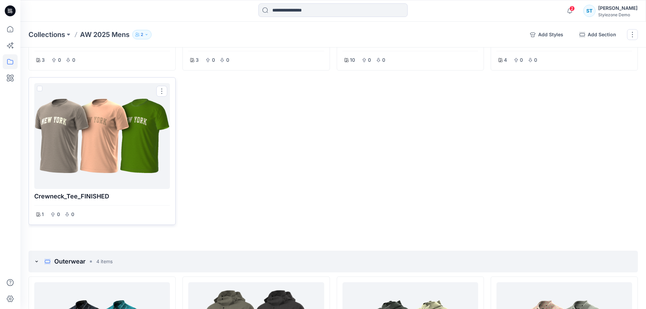
click at [84, 118] on div at bounding box center [102, 136] width 130 height 100
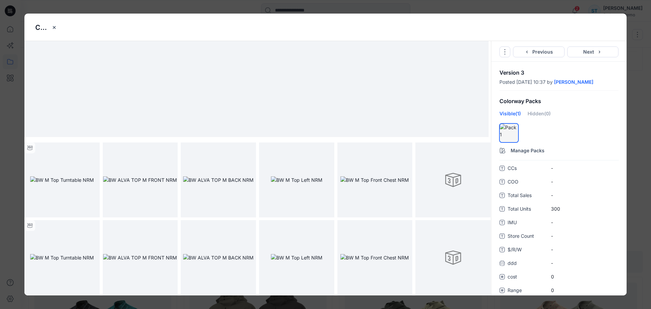
scroll to position [305, 0]
click at [635, 59] on div "Crewneck_Tee_FINISHED Go to Original Style Duplicate Original Style to... Previ…" at bounding box center [325, 154] width 651 height 309
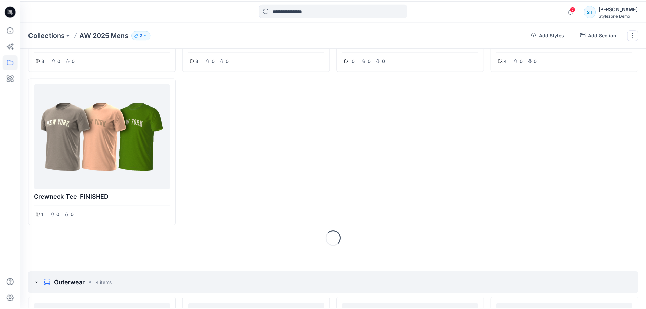
scroll to position [204, 0]
